Goal: Entertainment & Leisure: Consume media (video, audio)

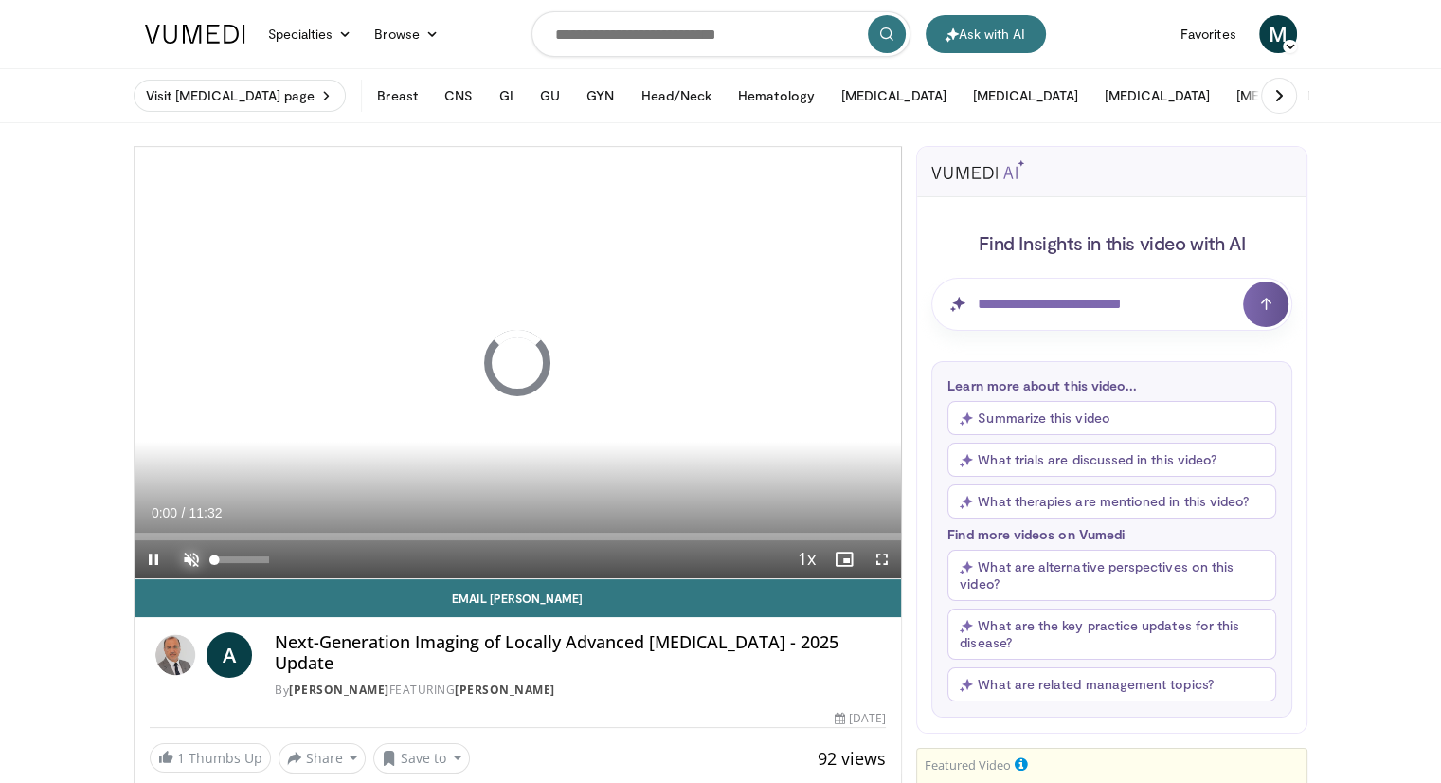
click at [180, 551] on span "Video Player" at bounding box center [191, 559] width 38 height 38
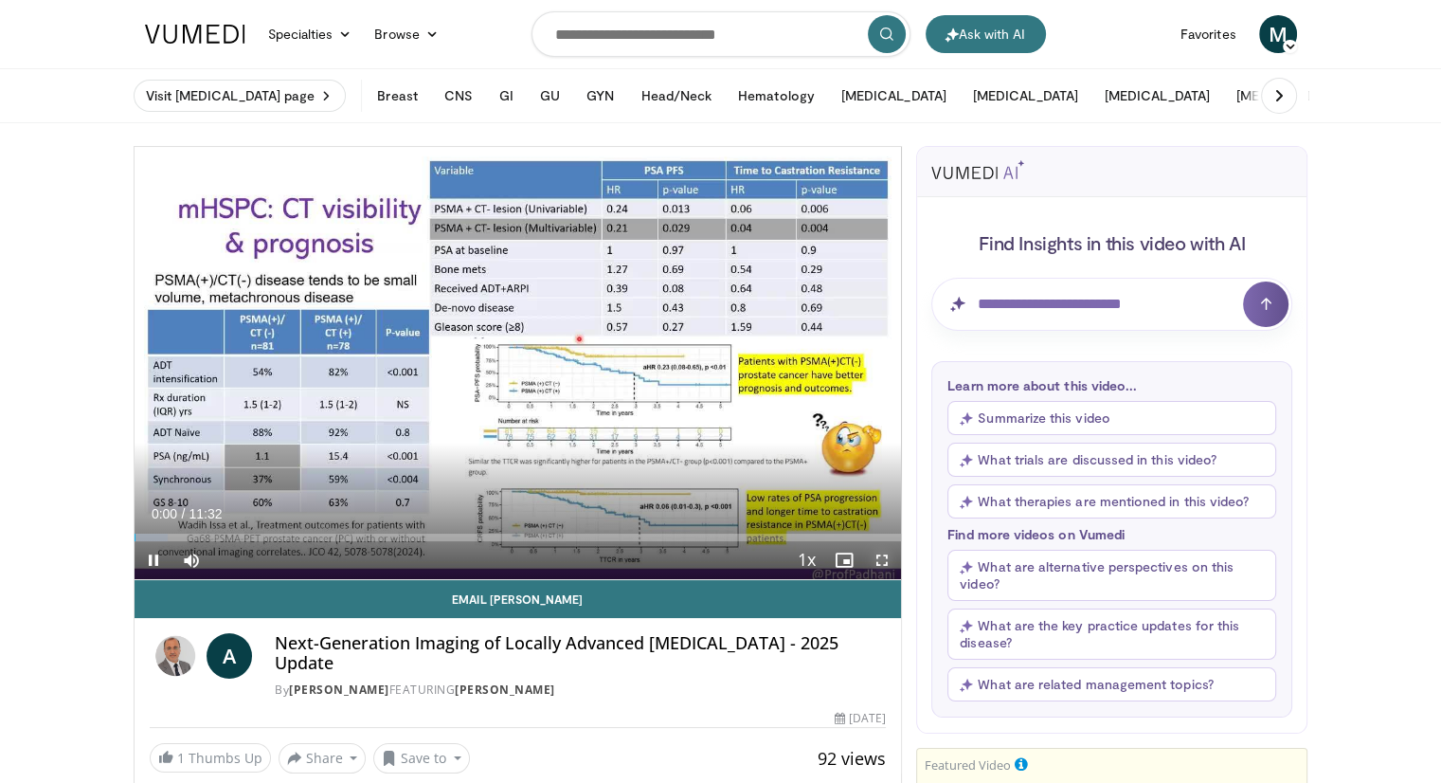
click at [875, 558] on span "Video Player" at bounding box center [882, 560] width 38 height 38
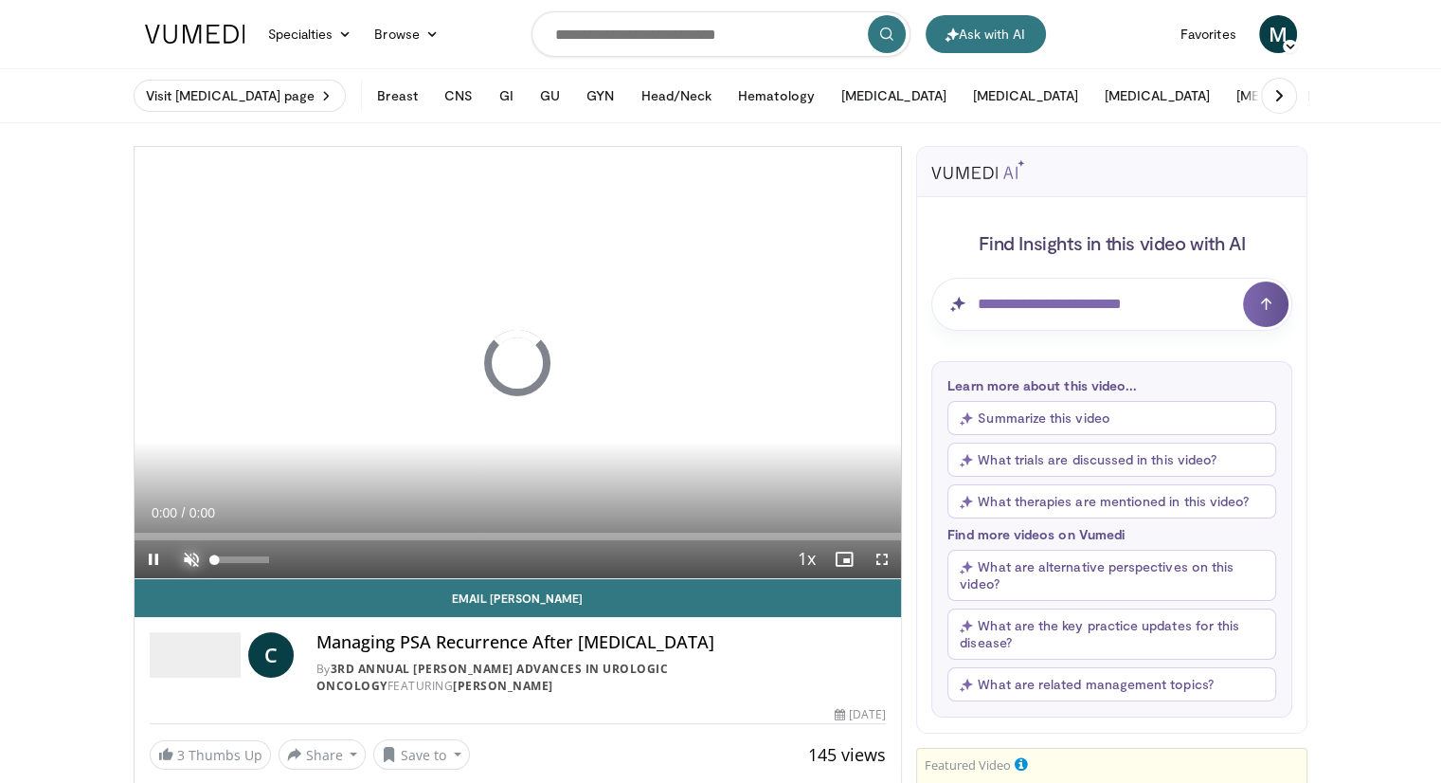
click at [184, 556] on span "Video Player" at bounding box center [191, 559] width 38 height 38
click at [889, 551] on span "Video Player" at bounding box center [882, 559] width 38 height 38
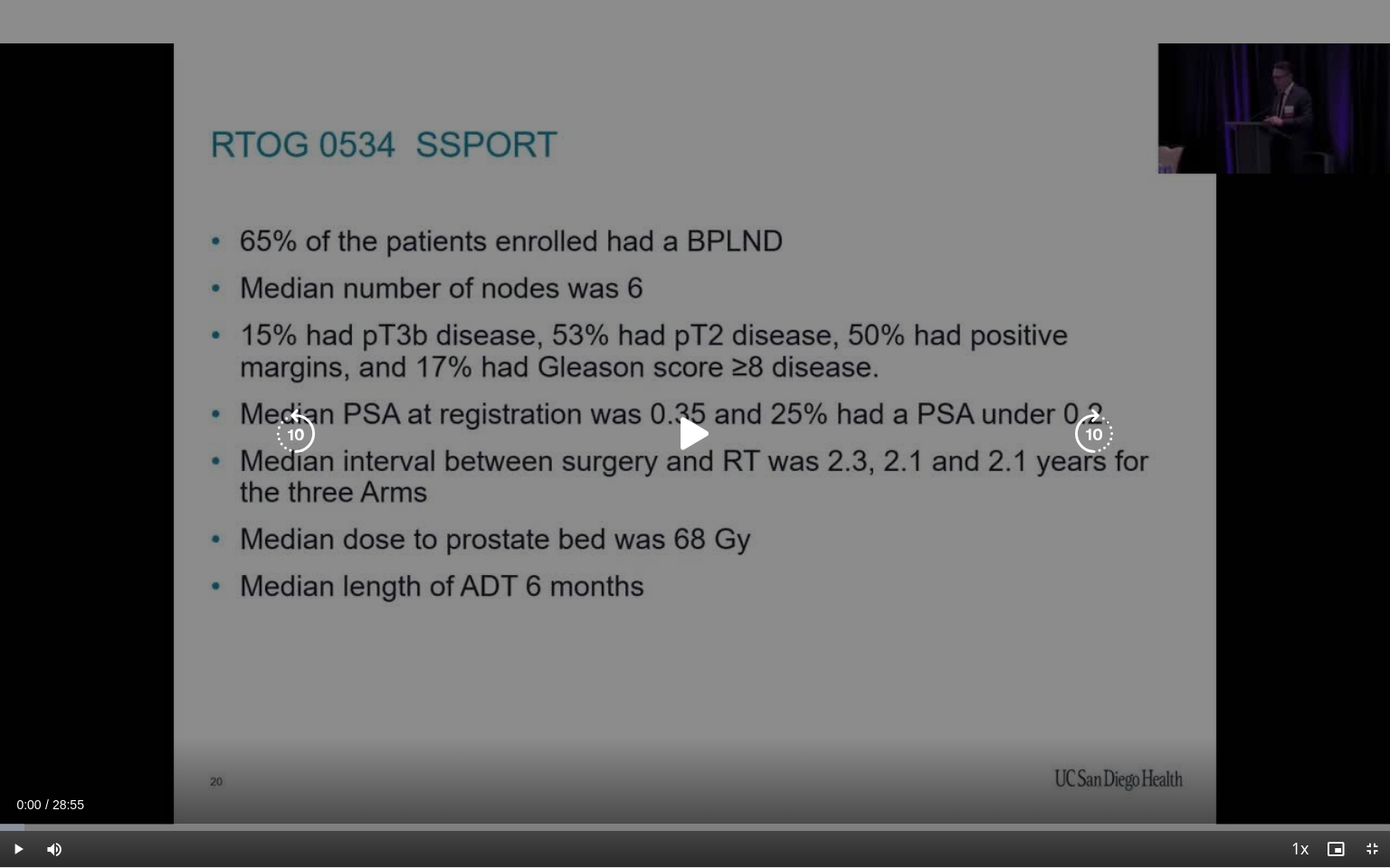
click at [695, 433] on icon "Video Player" at bounding box center [695, 434] width 51 height 51
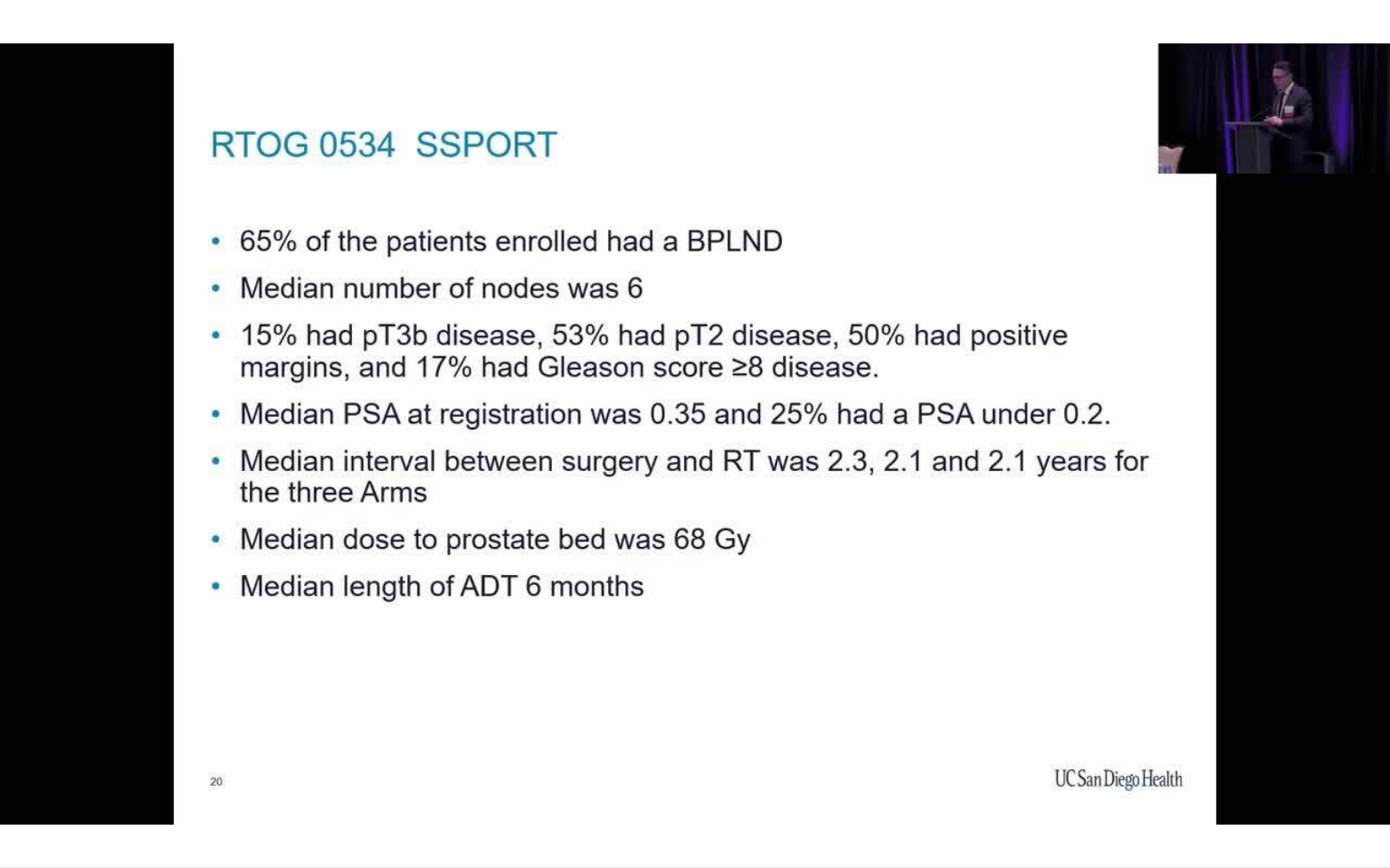
click at [1376, 402] on div "10 seconds Tap to unmute" at bounding box center [695, 434] width 1390 height 868
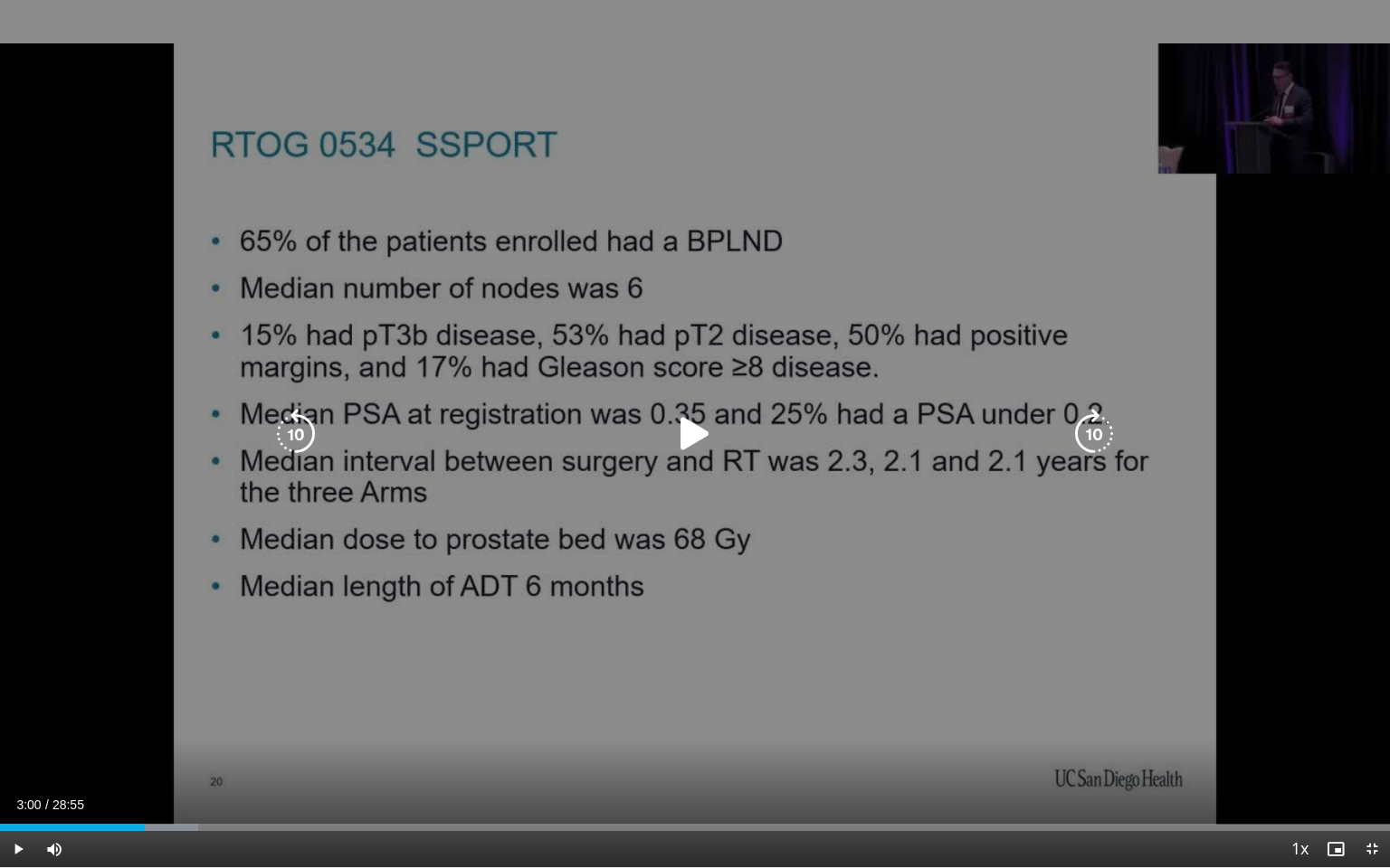
click at [708, 421] on icon "Video Player" at bounding box center [695, 434] width 51 height 51
